Goal: Task Accomplishment & Management: Use online tool/utility

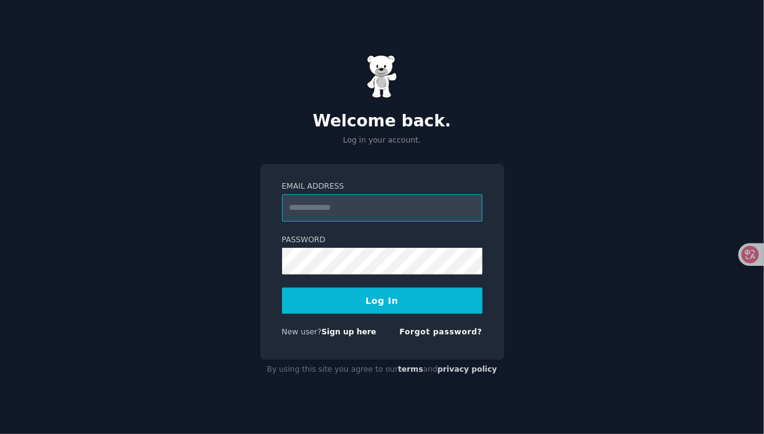
click at [377, 210] on input "Email Address" at bounding box center [382, 207] width 200 height 27
type input "**********"
click at [365, 293] on button "Log In" at bounding box center [382, 301] width 200 height 26
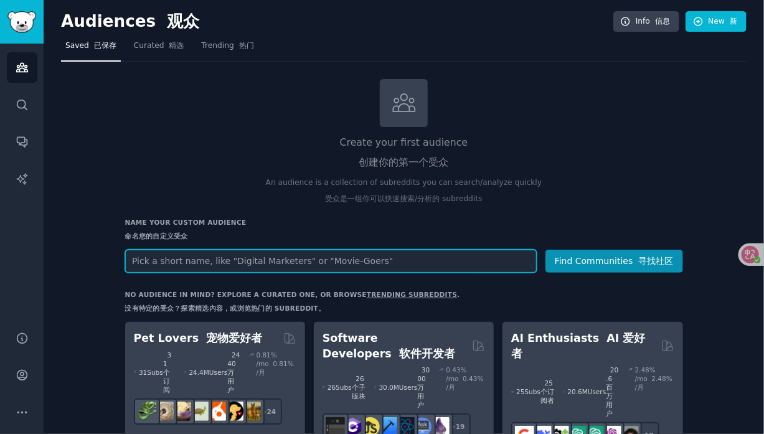
click at [228, 258] on input "text" at bounding box center [330, 261] width 411 height 23
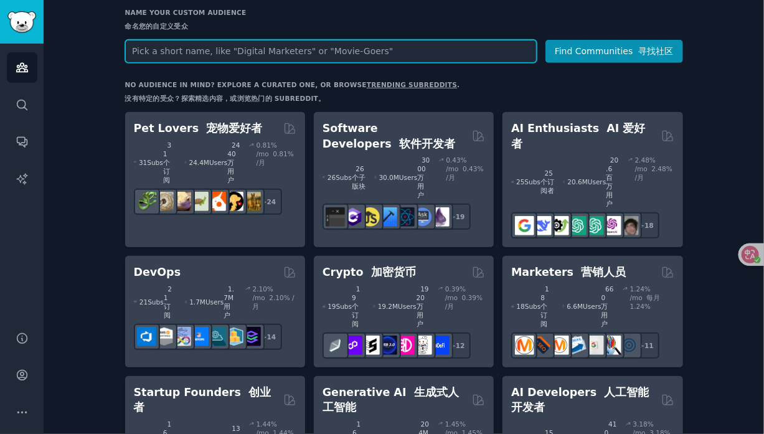
scroll to position [70, 0]
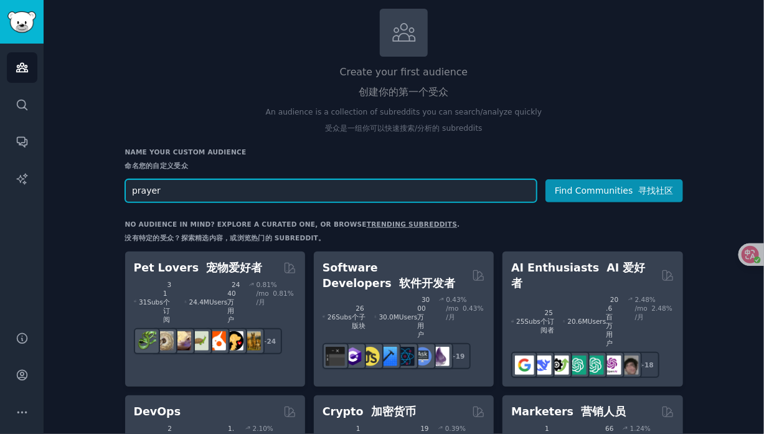
type input "prayer"
click at [545, 179] on button "Find Communities 寻找社区" at bounding box center [614, 190] width 138 height 23
